Goal: Information Seeking & Learning: Learn about a topic

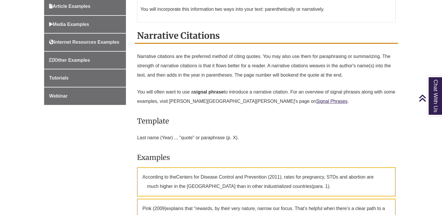
scroll to position [146, 0]
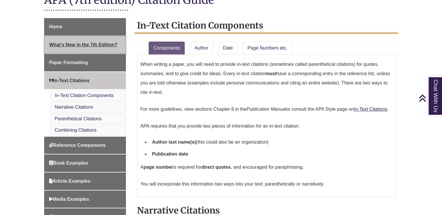
click at [92, 44] on span "What's New in the 7th Edition?" at bounding box center [83, 44] width 68 height 5
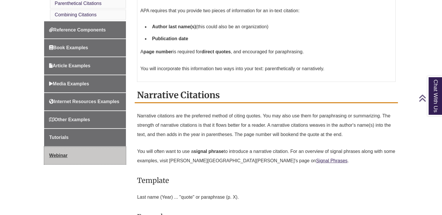
scroll to position [263, 0]
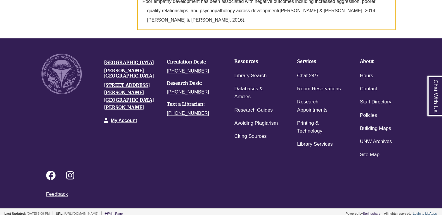
scroll to position [874, 0]
